Goal: Task Accomplishment & Management: Manage account settings

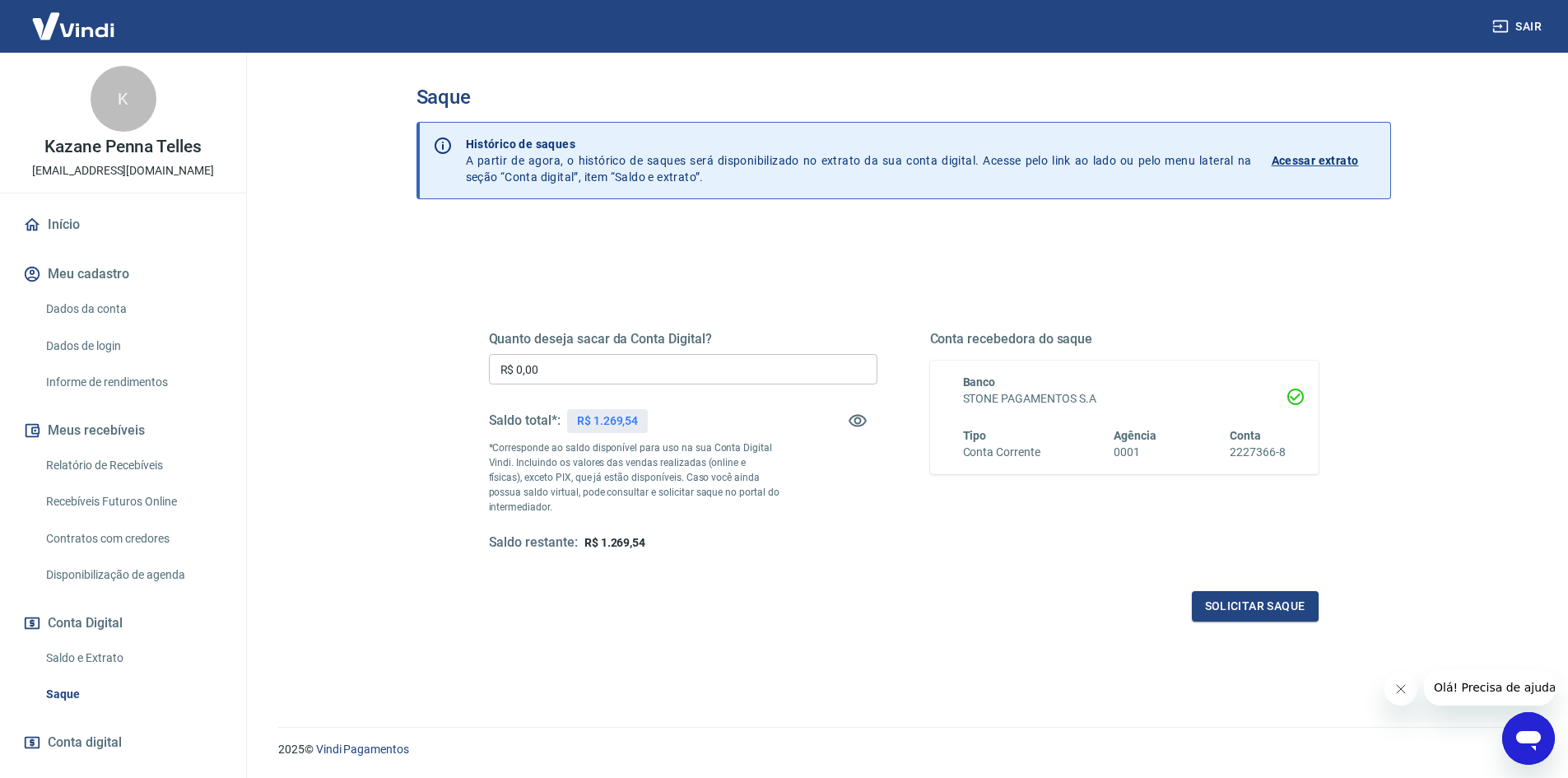
click at [574, 364] on input "R$ 0,00" at bounding box center [683, 369] width 389 height 30
type input "R$ 1.269,00"
click at [1242, 610] on button "Solicitar saque" at bounding box center [1256, 606] width 127 height 30
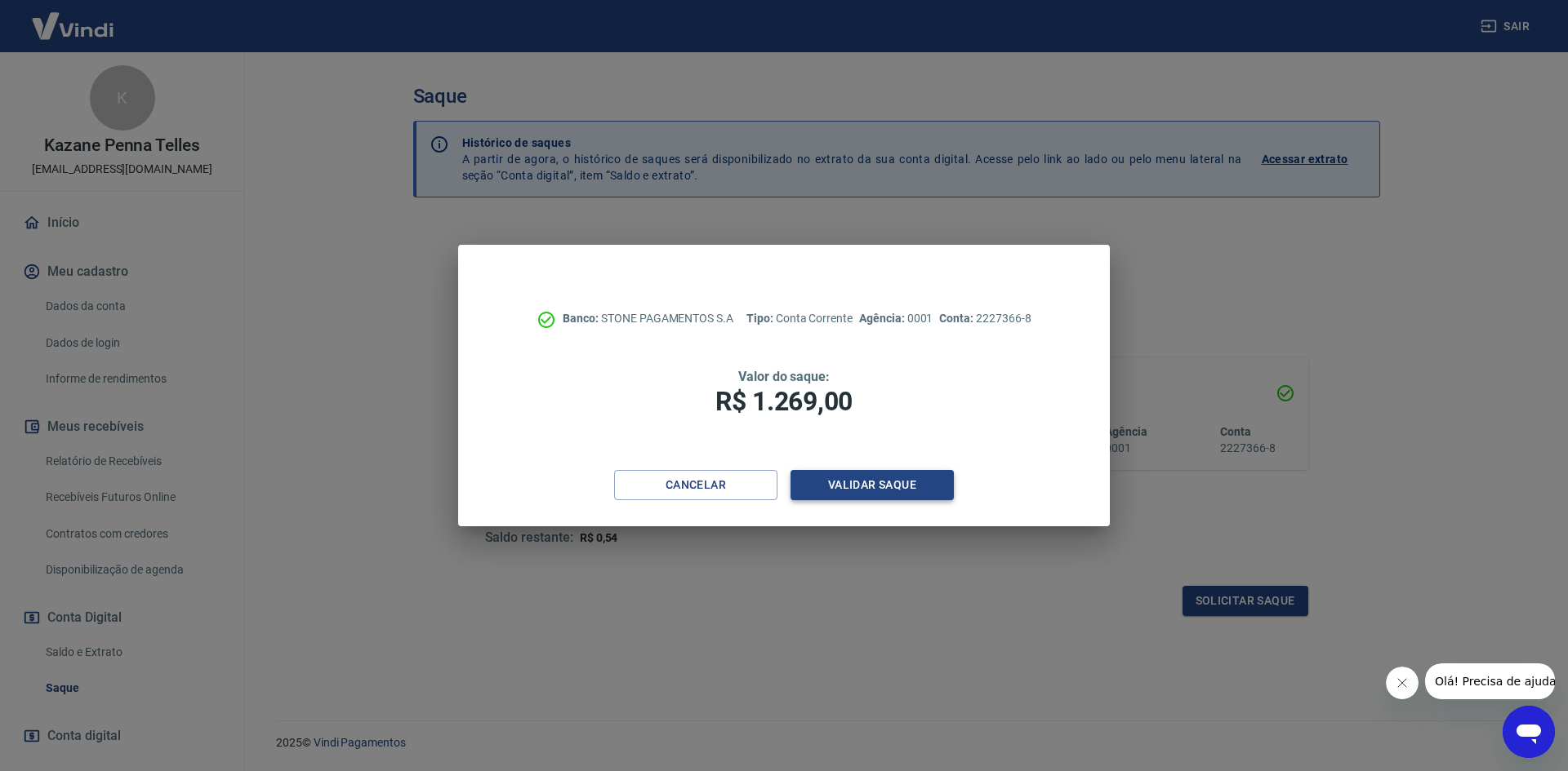
click at [891, 492] on button "Validar saque" at bounding box center [872, 485] width 163 height 30
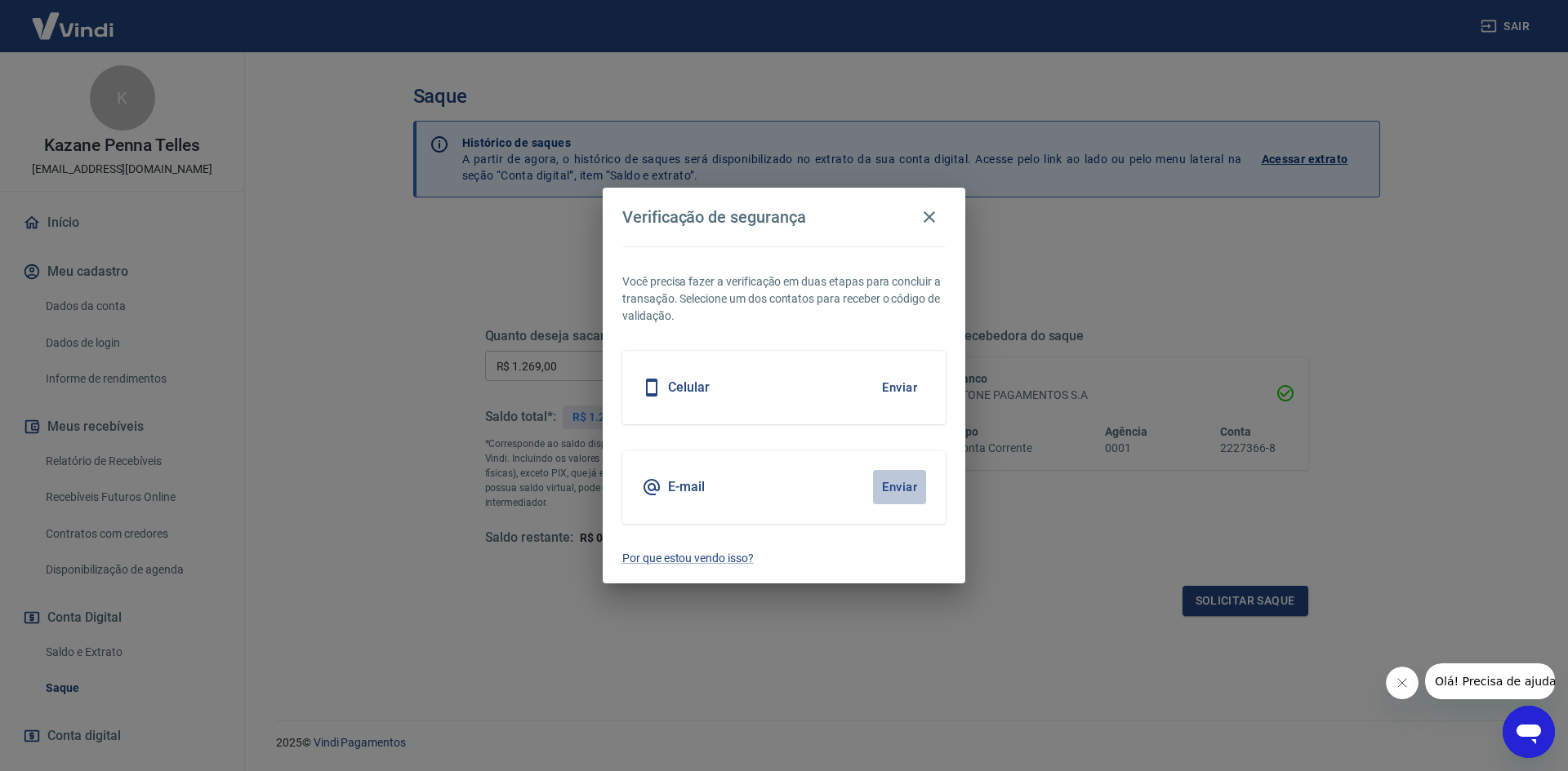
click at [893, 487] on button "Enviar" at bounding box center [899, 487] width 54 height 34
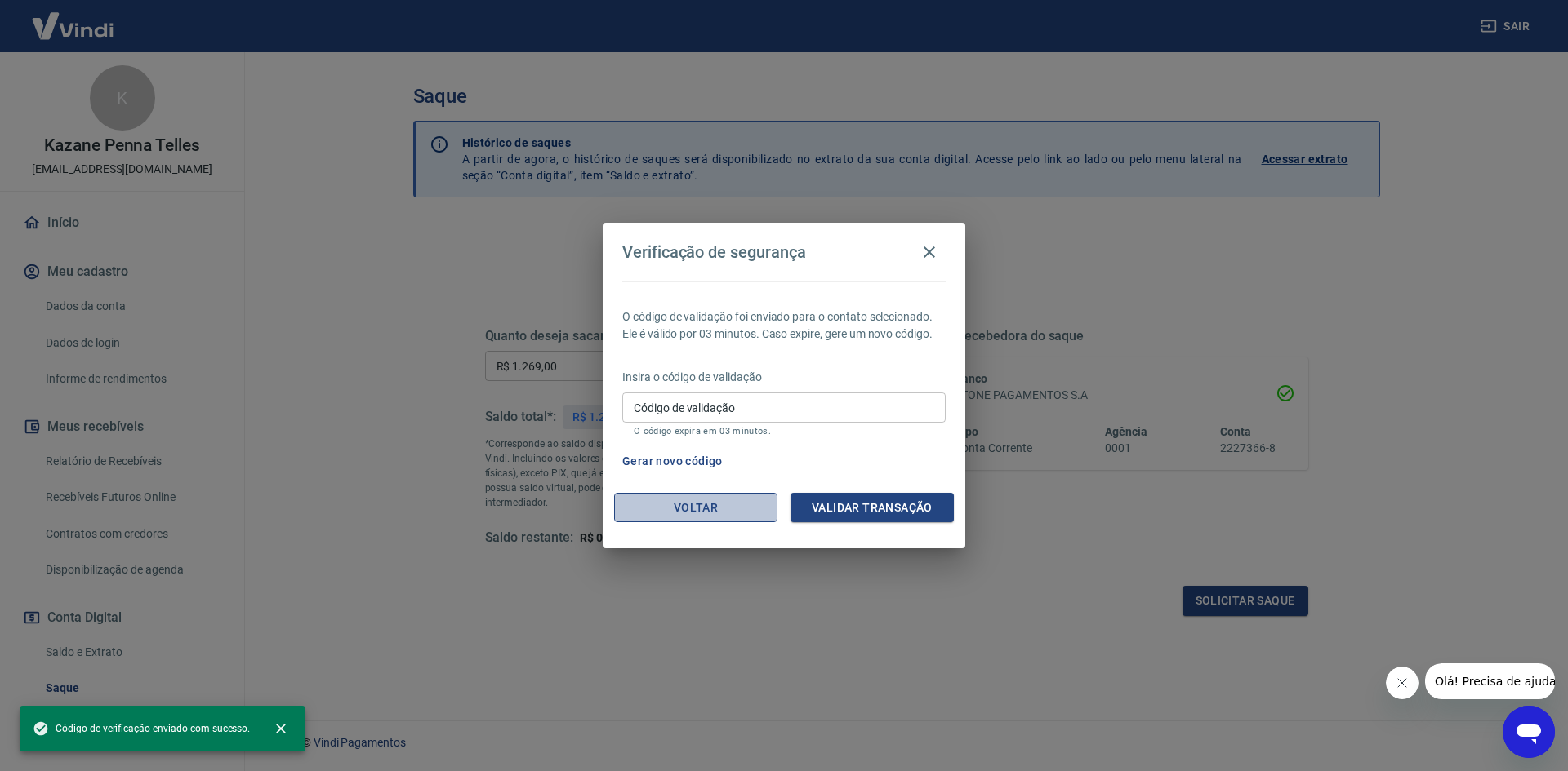
click at [705, 505] on button "Voltar" at bounding box center [696, 507] width 163 height 30
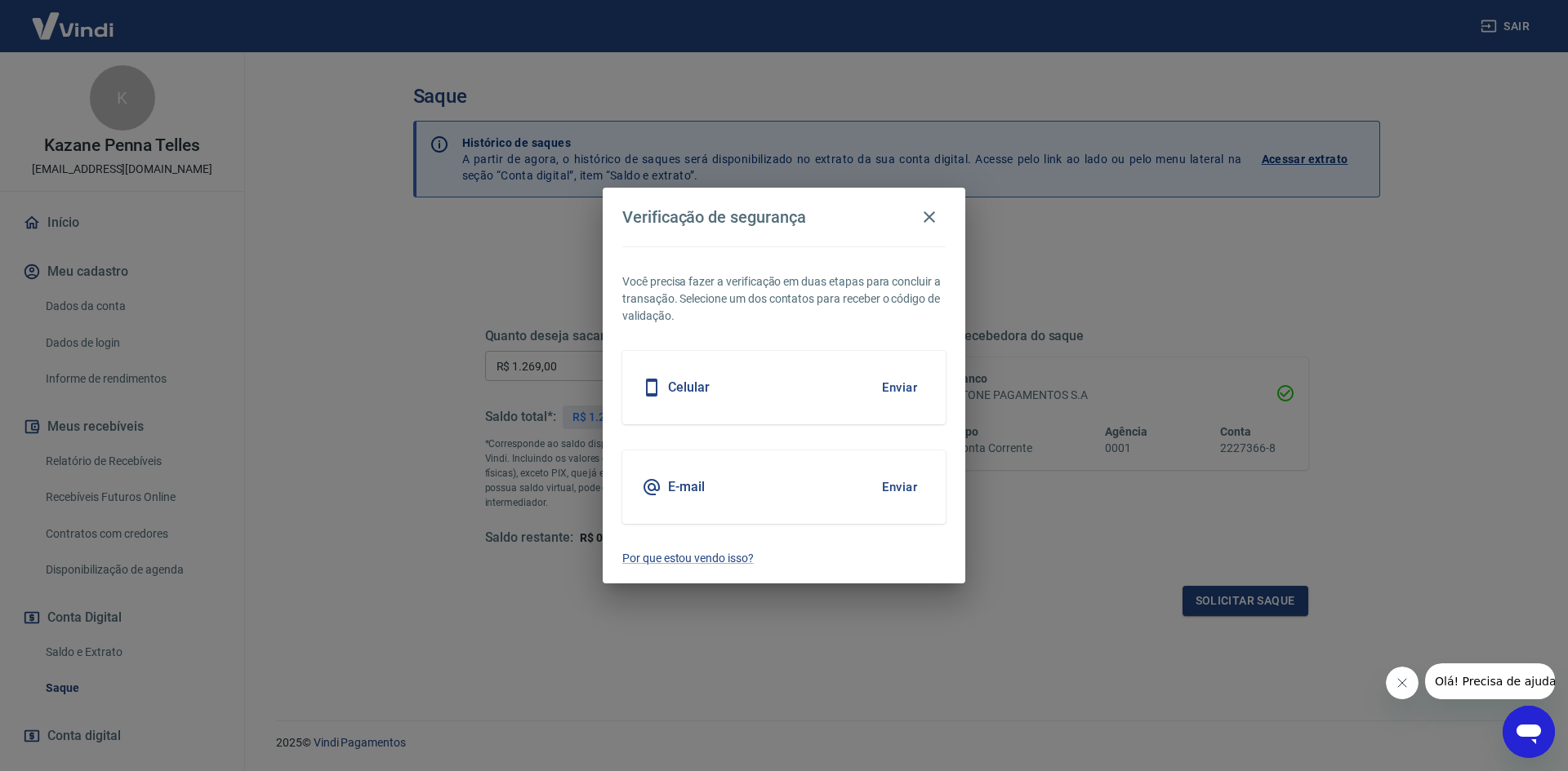
click at [901, 386] on button "Enviar" at bounding box center [899, 388] width 54 height 34
click at [899, 386] on button "Enviar" at bounding box center [899, 388] width 54 height 34
click at [926, 214] on icon "button" at bounding box center [929, 216] width 11 height 11
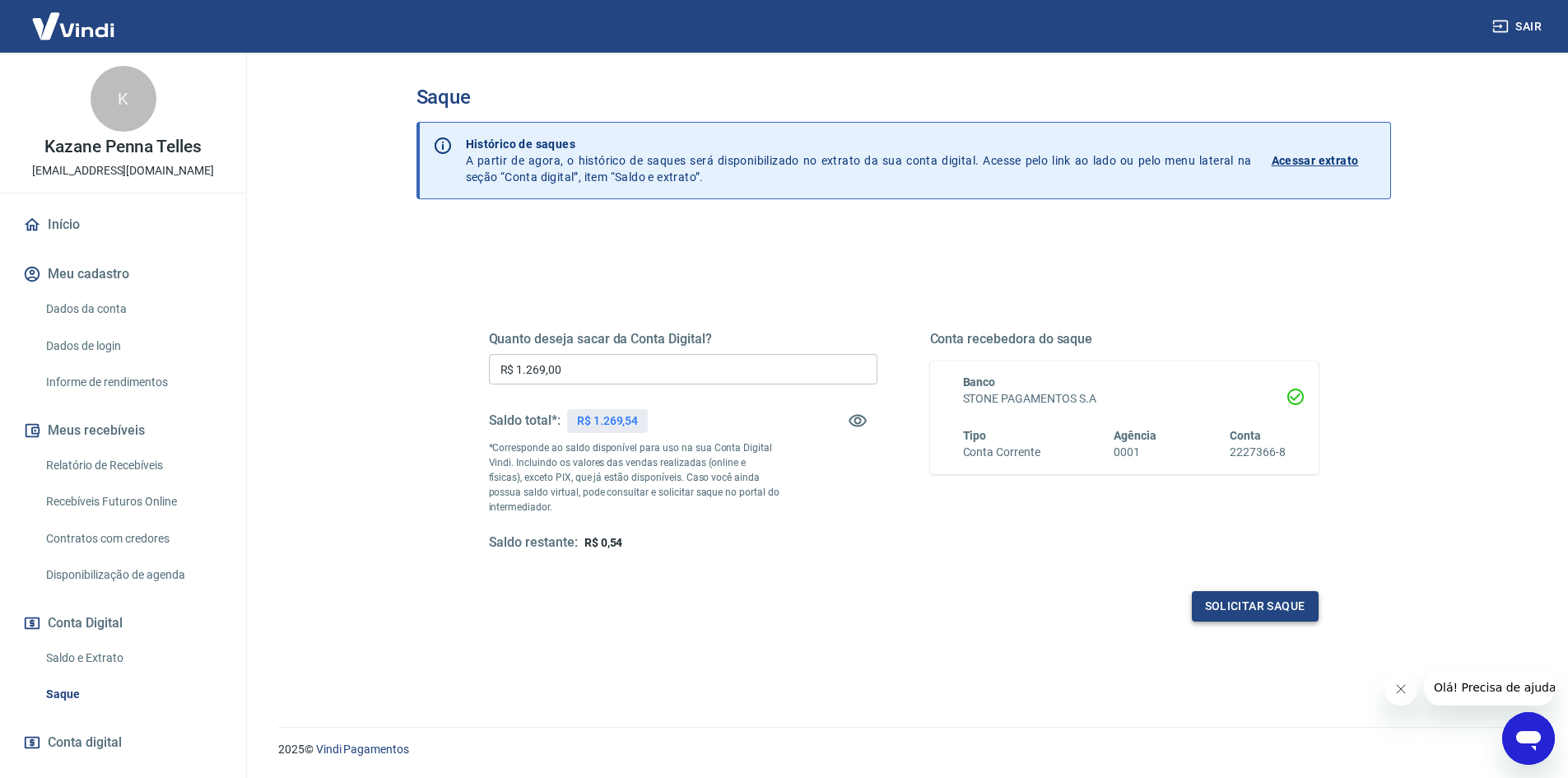
click at [1261, 613] on button "Solicitar saque" at bounding box center [1256, 606] width 127 height 30
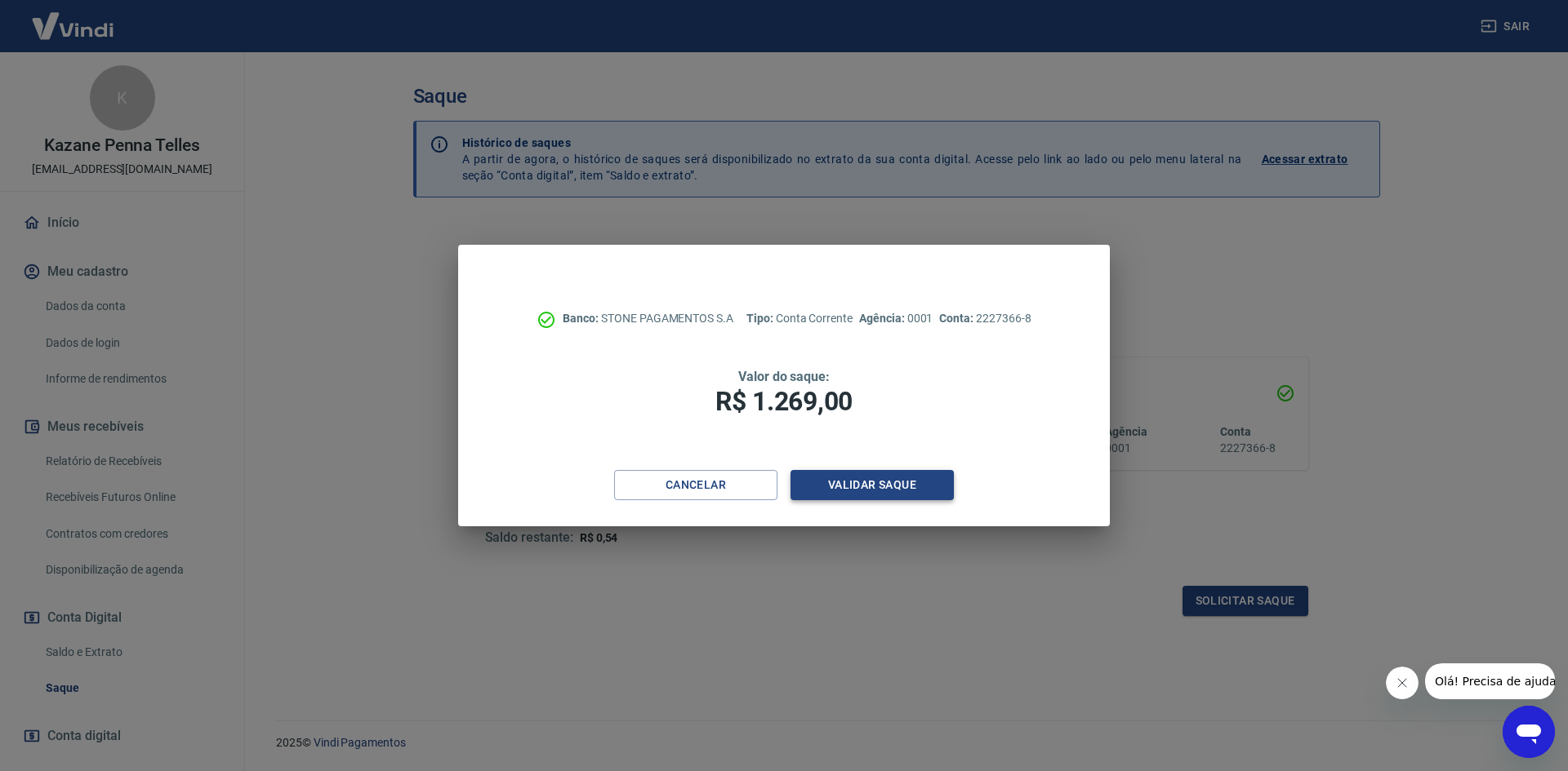
click at [866, 484] on button "Validar saque" at bounding box center [872, 485] width 163 height 30
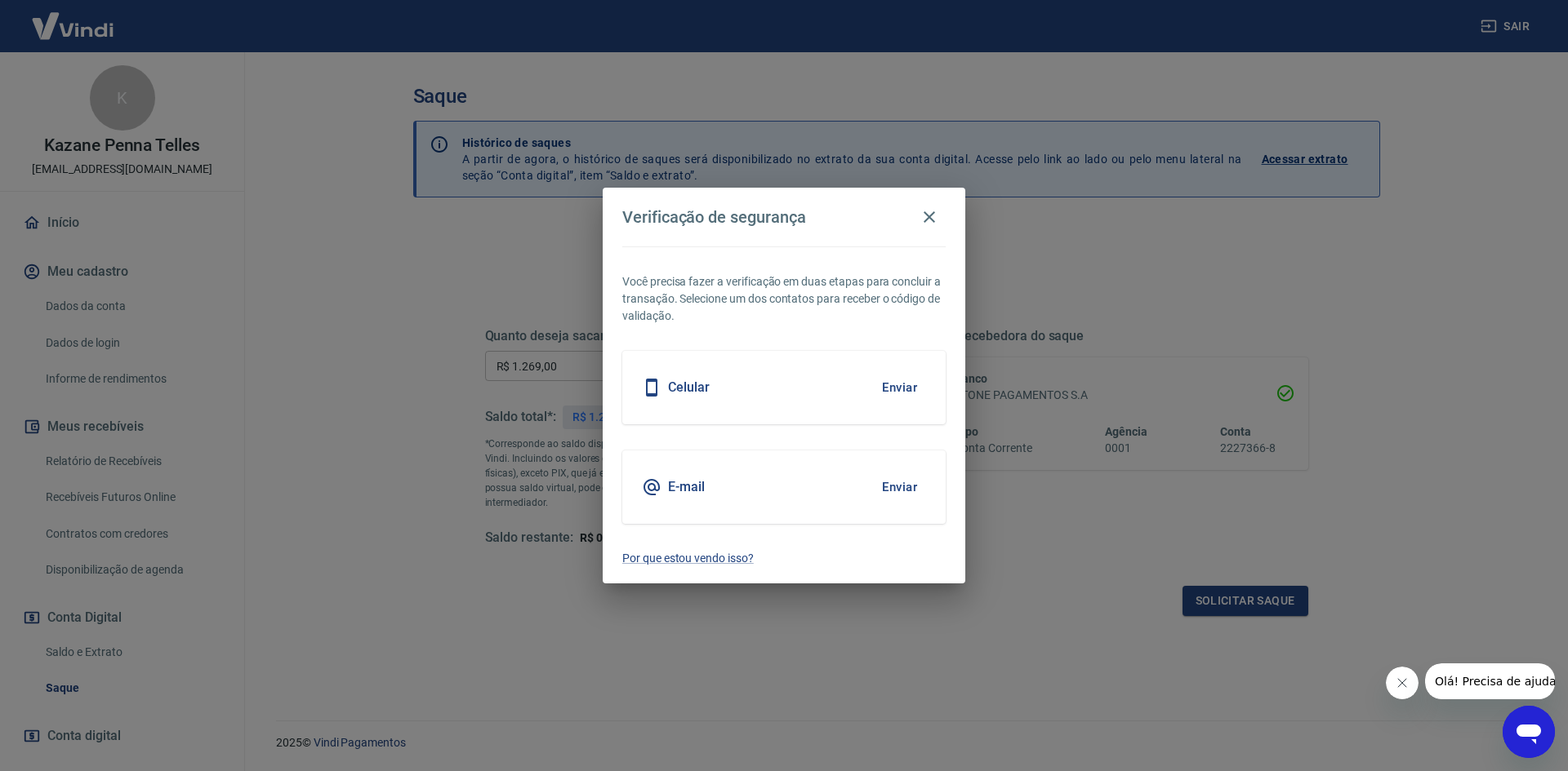
click at [888, 390] on button "Enviar" at bounding box center [899, 388] width 54 height 34
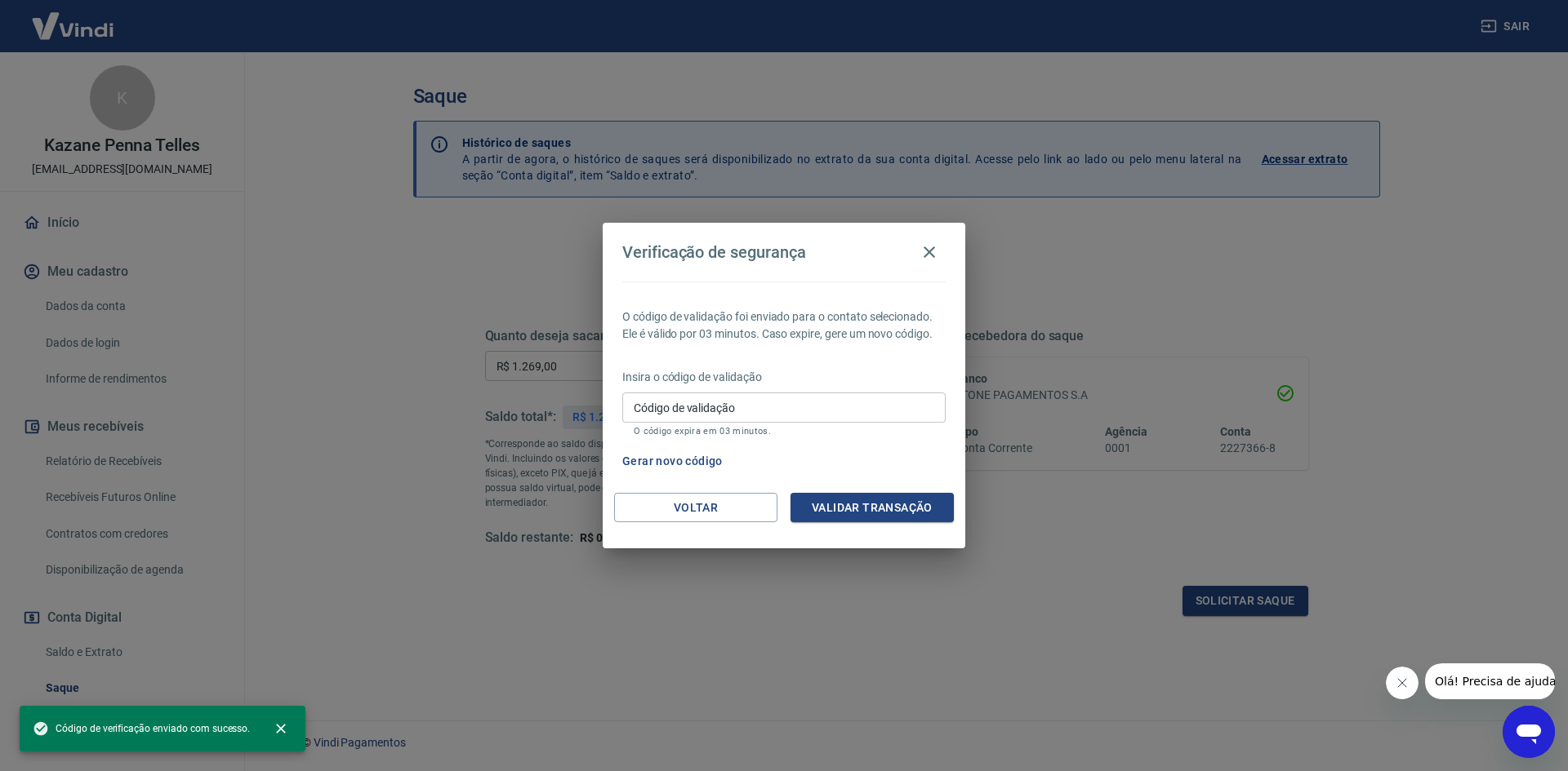
click at [787, 409] on input "Código de validação" at bounding box center [784, 407] width 324 height 30
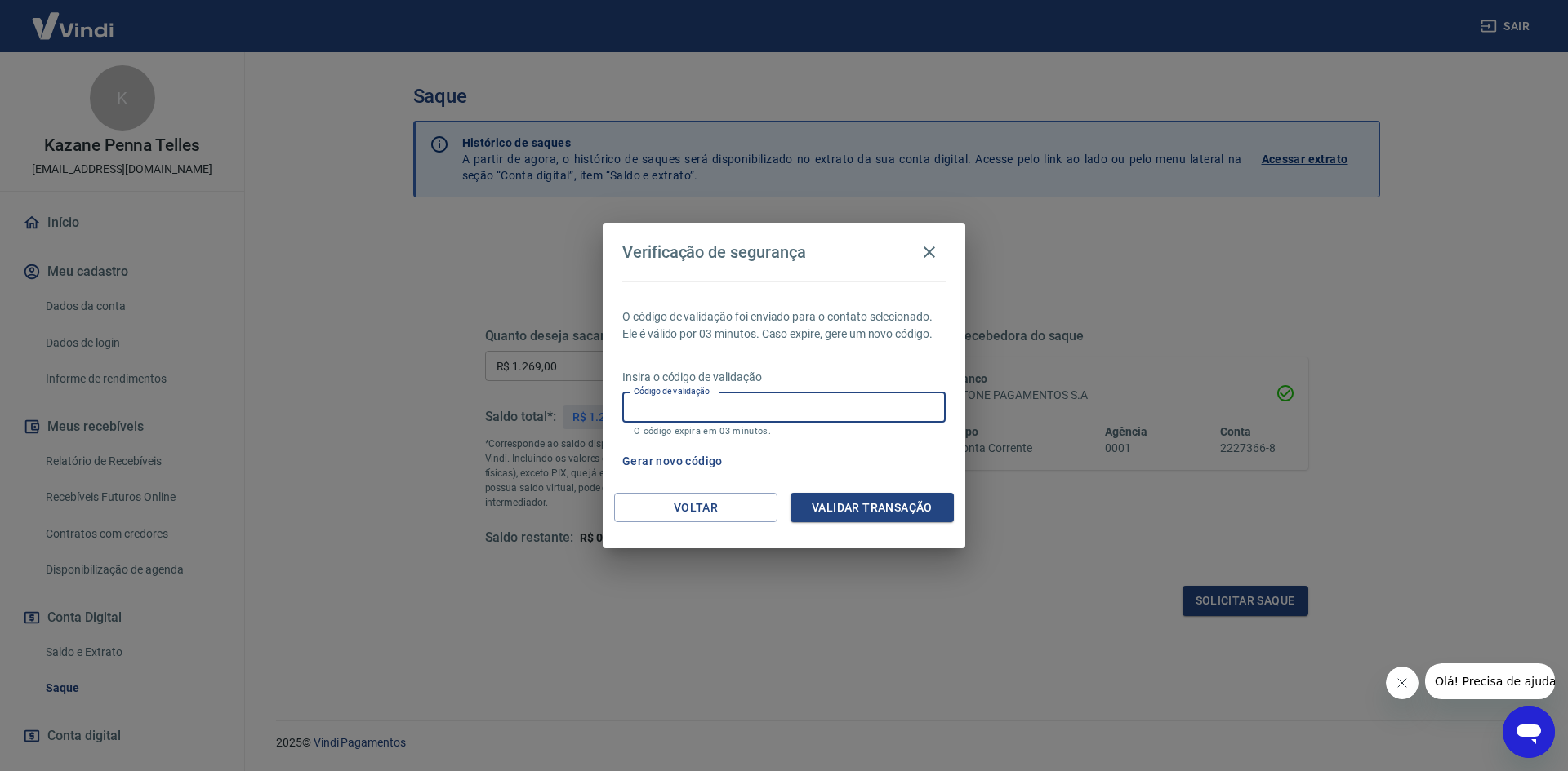
click at [908, 461] on div "Gerar novo código" at bounding box center [780, 461] width 330 height 30
click at [705, 398] on input "Código de validação" at bounding box center [784, 407] width 324 height 30
click at [775, 418] on input "Código de validação" at bounding box center [784, 407] width 324 height 30
type input "239471"
click at [862, 498] on button "Validar transação" at bounding box center [872, 507] width 163 height 30
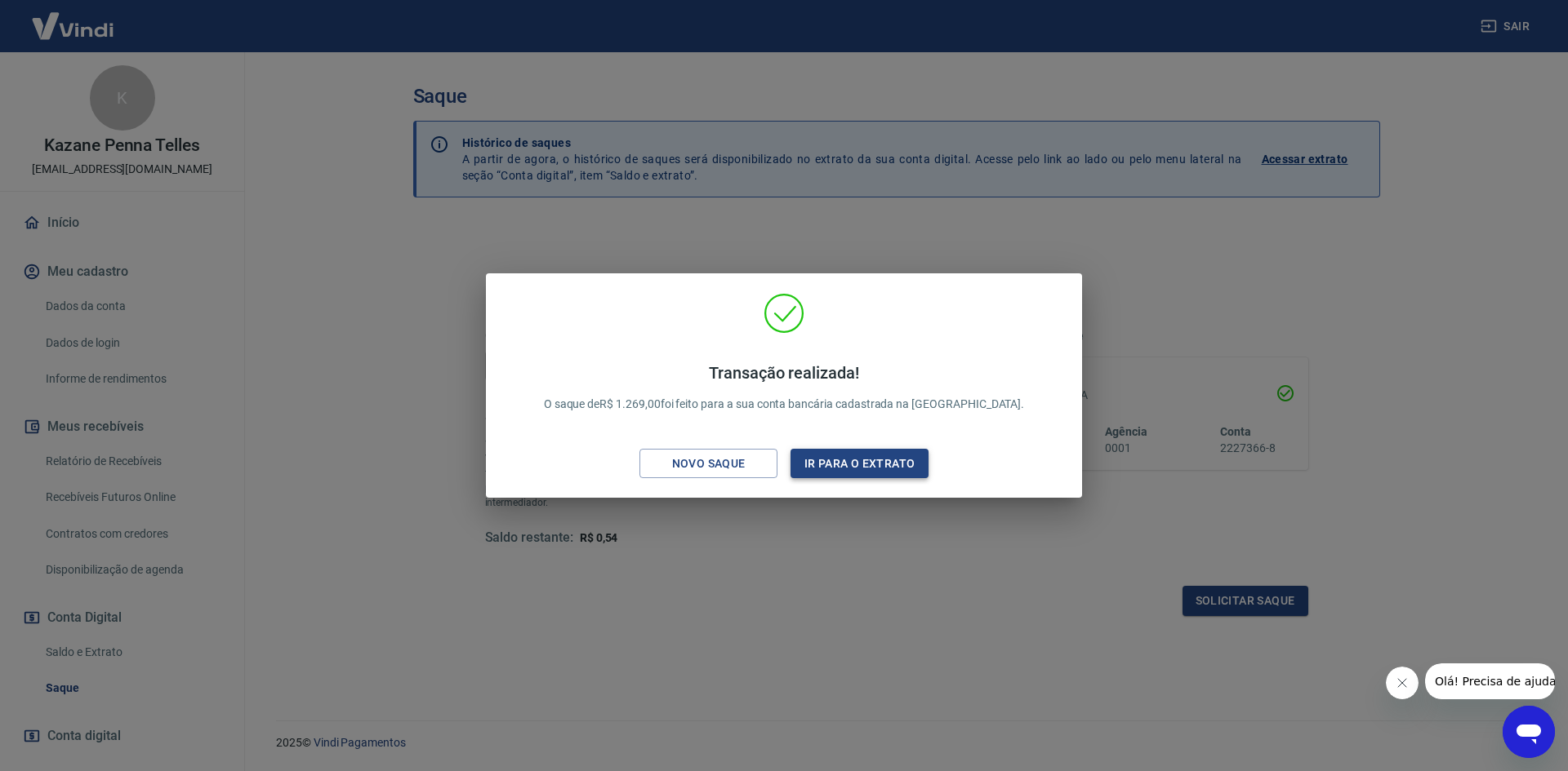
click at [866, 448] on button "Ir para o extrato" at bounding box center [860, 463] width 138 height 30
